Goal: Information Seeking & Learning: Understand process/instructions

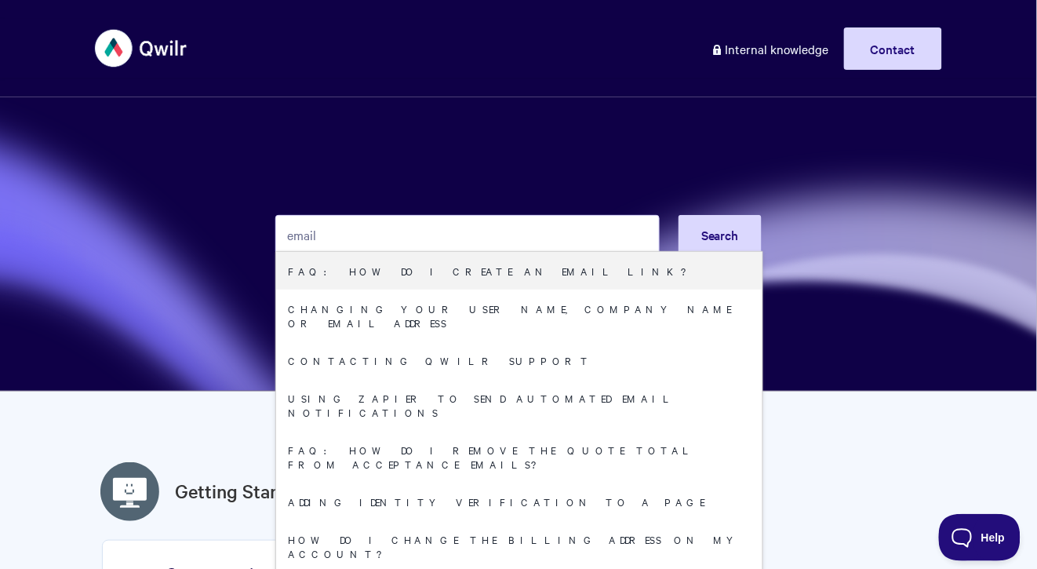
type input "email"
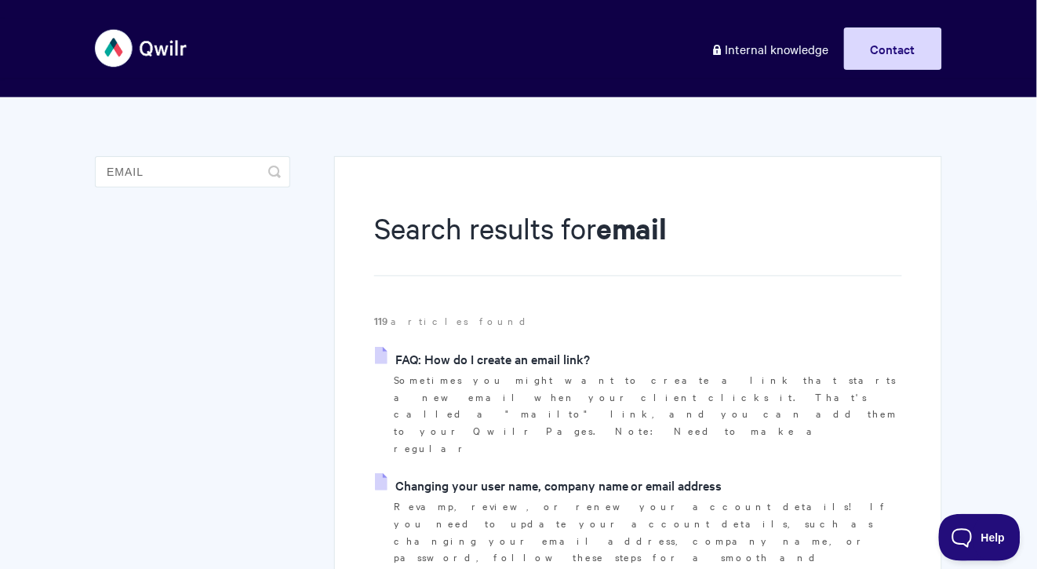
click at [465, 473] on link "Changing your user name, company name or email address" at bounding box center [549, 485] width 348 height 24
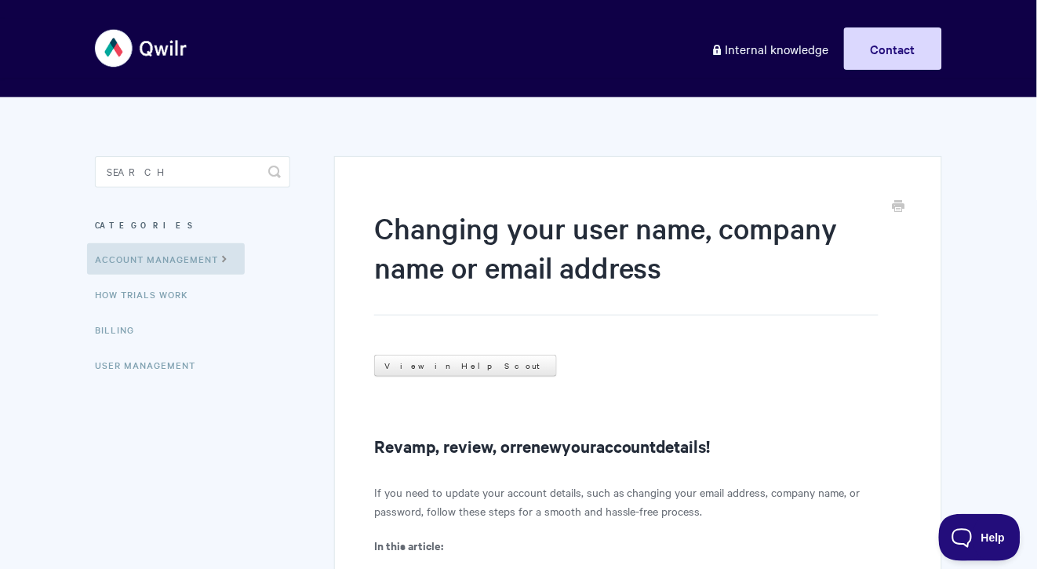
click at [249, 188] on aside "Toggle Search Categories Account Management How Trials Work Billing User Manage…" at bounding box center [192, 281] width 195 height 251
click at [230, 178] on input "Search" at bounding box center [192, 171] width 195 height 31
type input "quote"
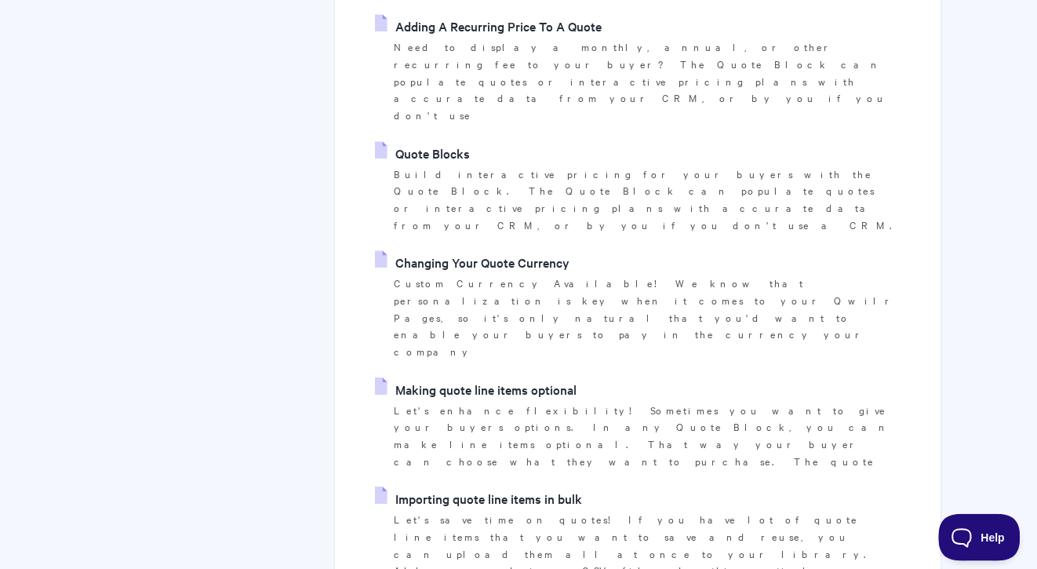
scroll to position [956, 0]
